Goal: Transaction & Acquisition: Book appointment/travel/reservation

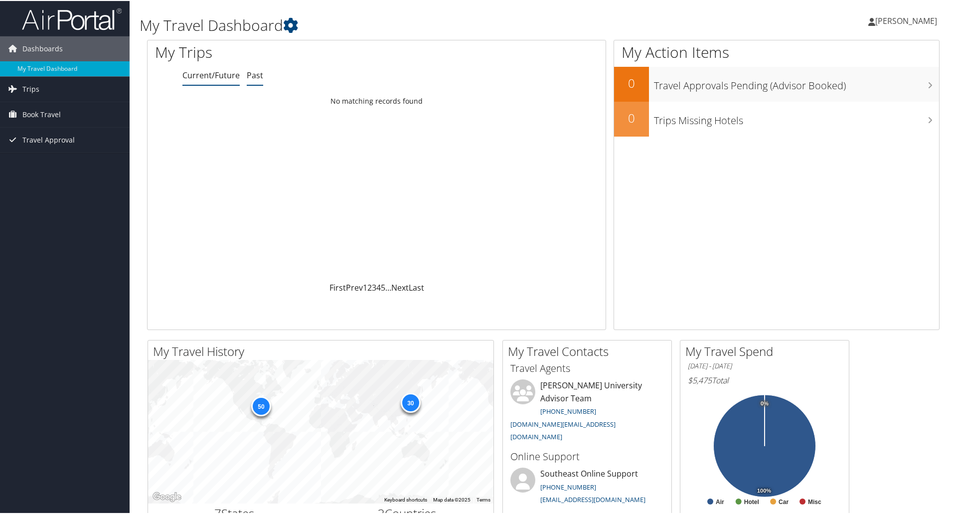
click at [254, 76] on link "Past" at bounding box center [255, 74] width 16 height 11
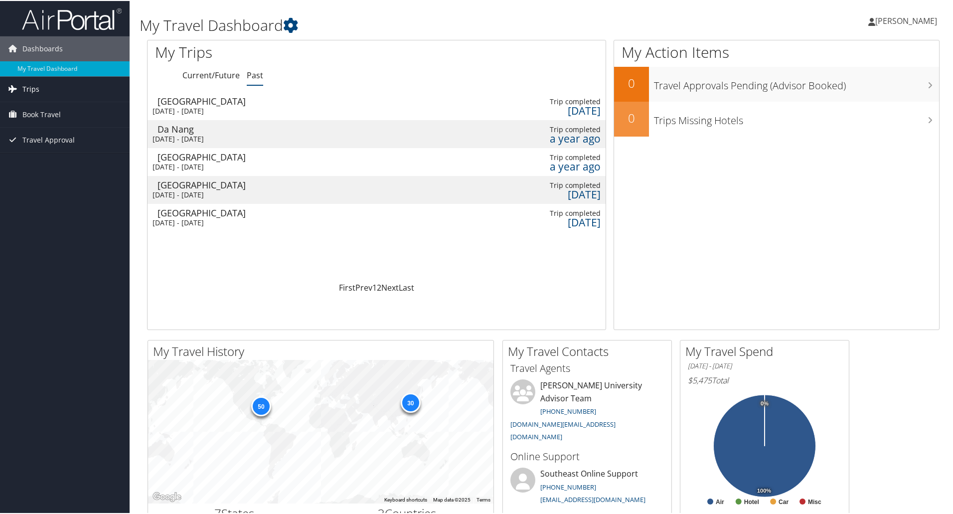
click at [29, 87] on span "Trips" at bounding box center [30, 88] width 17 height 25
click at [36, 154] on span "Book Travel" at bounding box center [41, 158] width 38 height 25
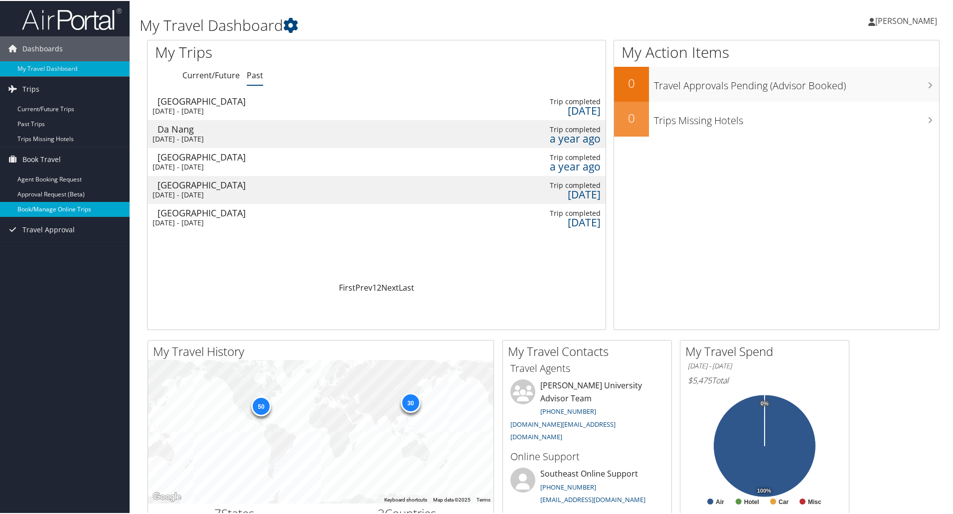
click at [61, 207] on link "Book/Manage Online Trips" at bounding box center [65, 208] width 130 height 15
